Goal: Register for event/course

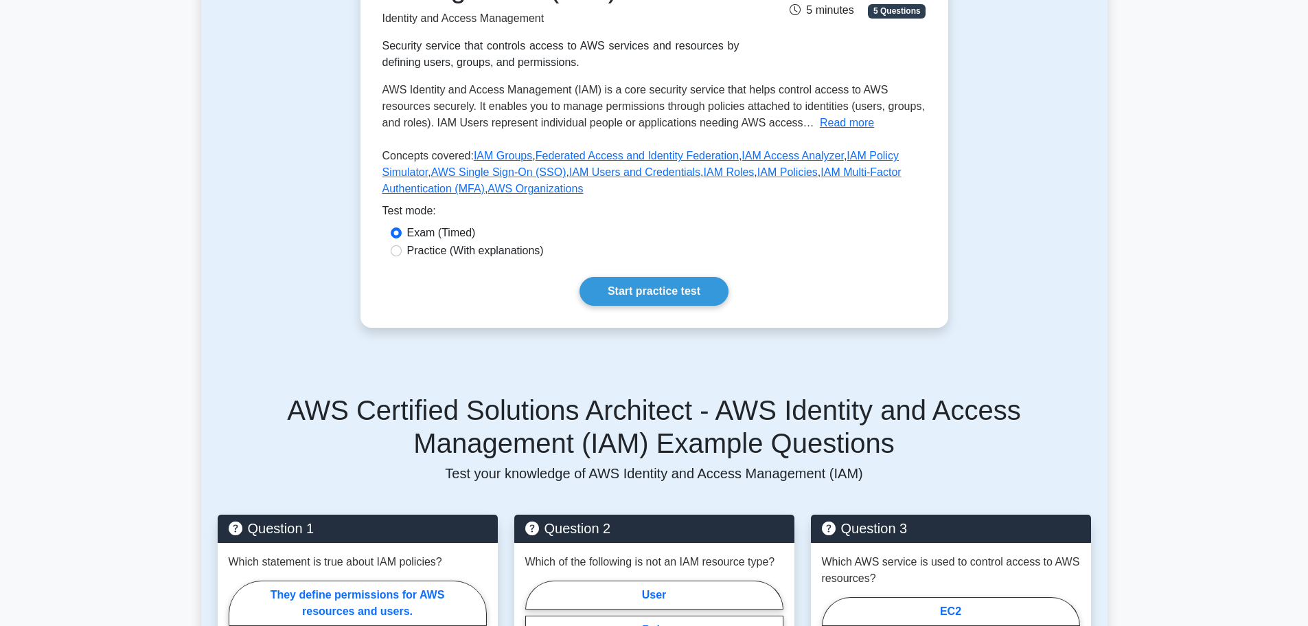
scroll to position [260, 0]
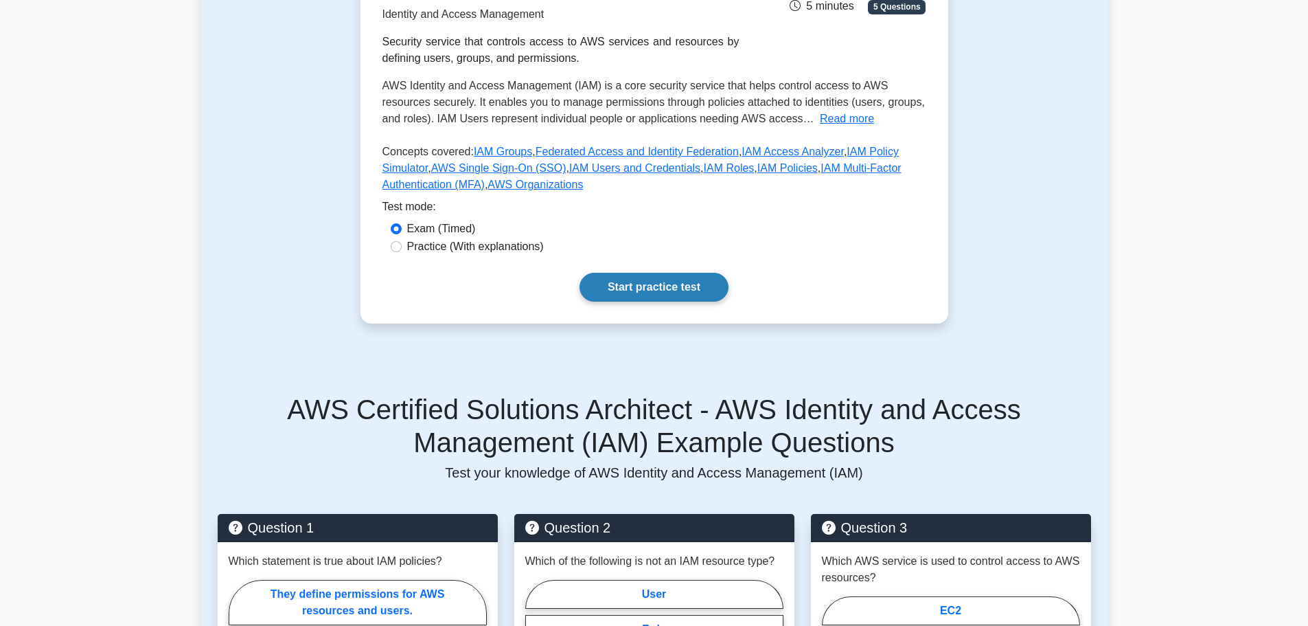
click at [591, 283] on link "Start practice test" at bounding box center [654, 287] width 149 height 29
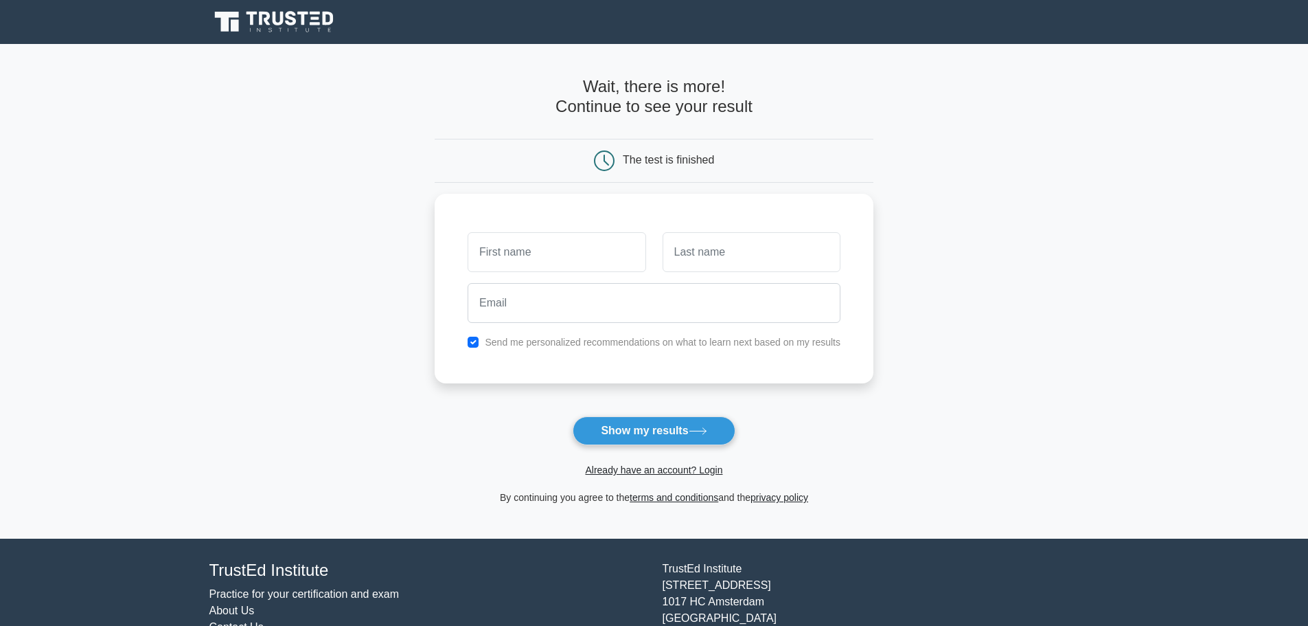
click at [401, 302] on main "Wait, there is more! Continue to see your result The test is finished and the" at bounding box center [654, 291] width 1308 height 495
